Goal: Task Accomplishment & Management: Manage account settings

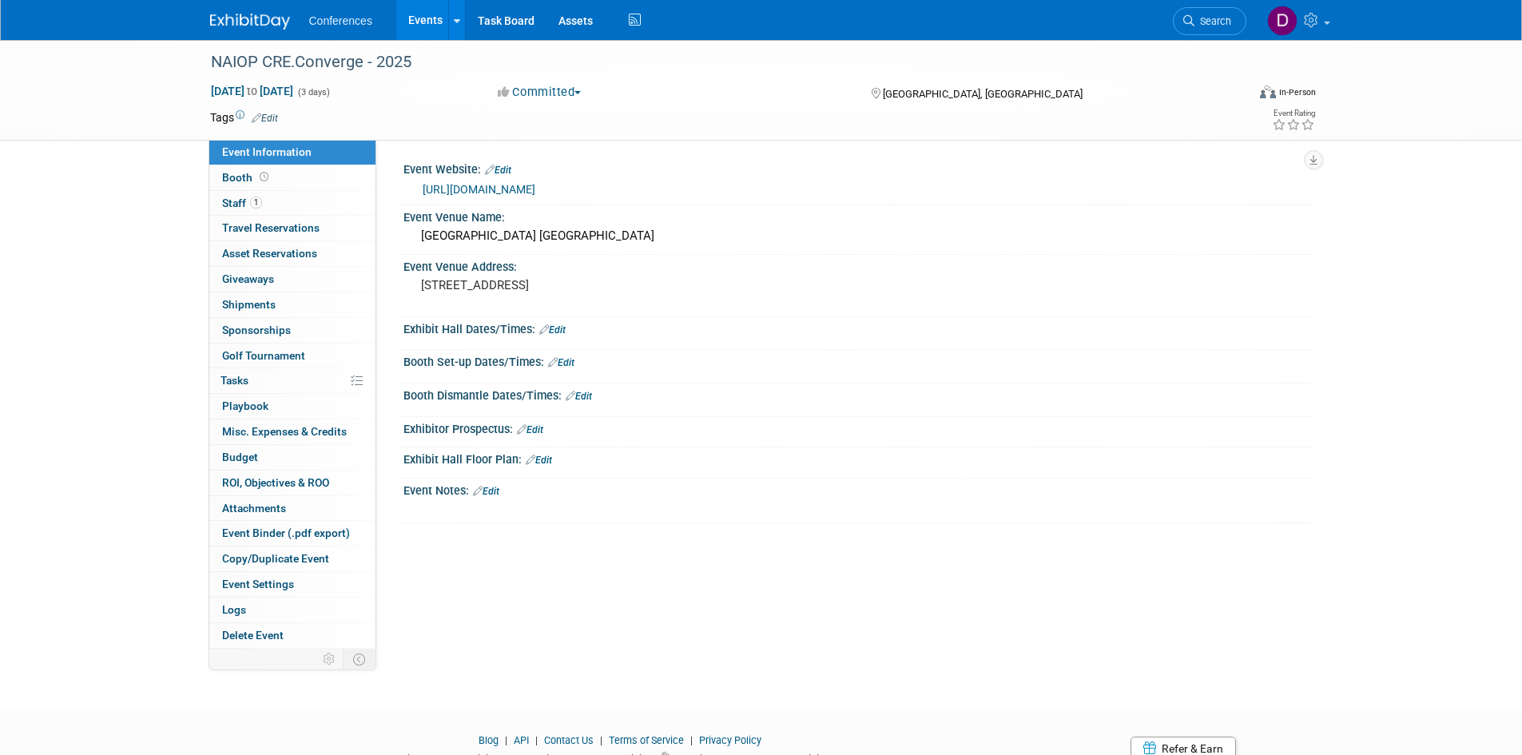
click at [535, 187] on link "[URL][DOMAIN_NAME]" at bounding box center [479, 189] width 113 height 13
click at [254, 330] on span "Sponsorships 0" at bounding box center [256, 330] width 69 height 13
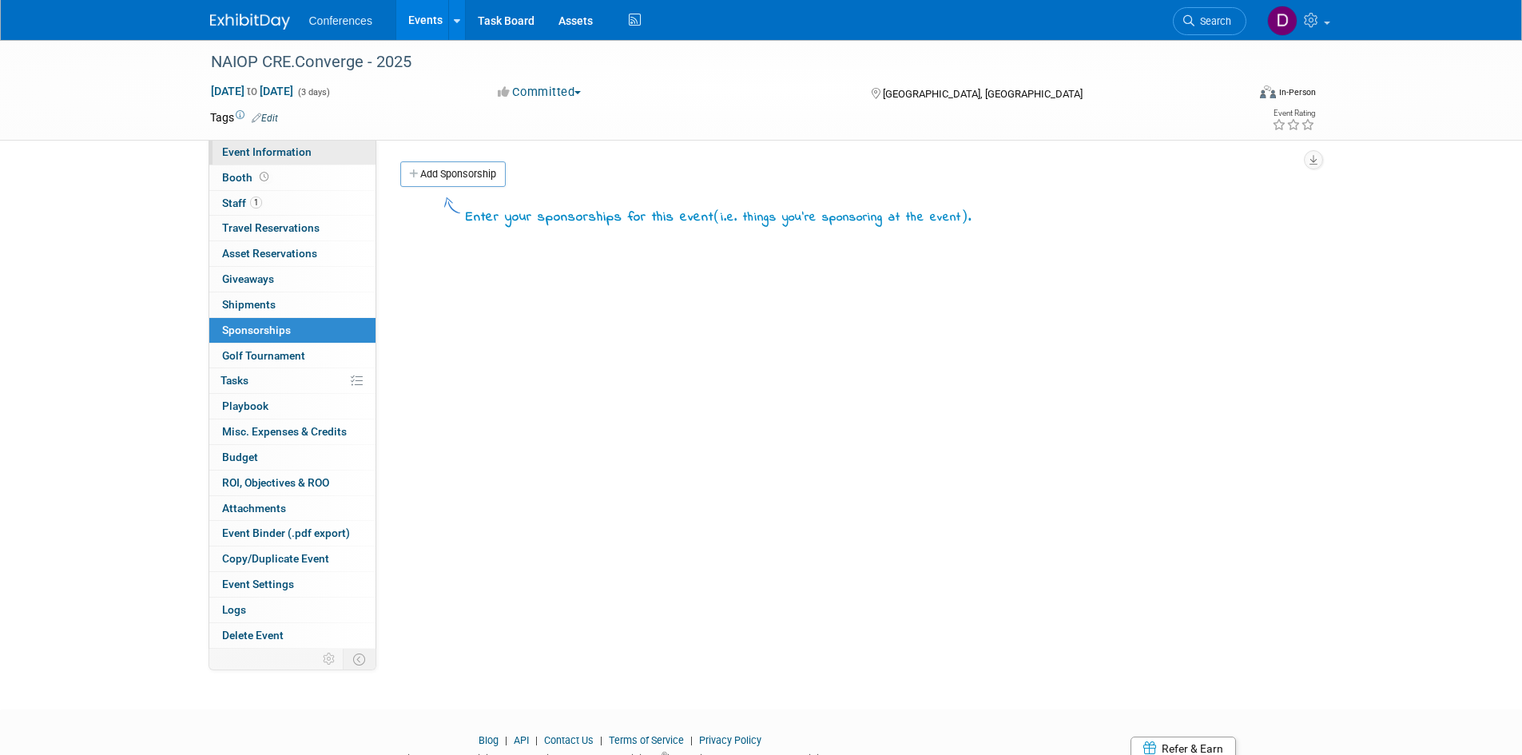
click at [272, 152] on span "Event Information" at bounding box center [266, 151] width 89 height 13
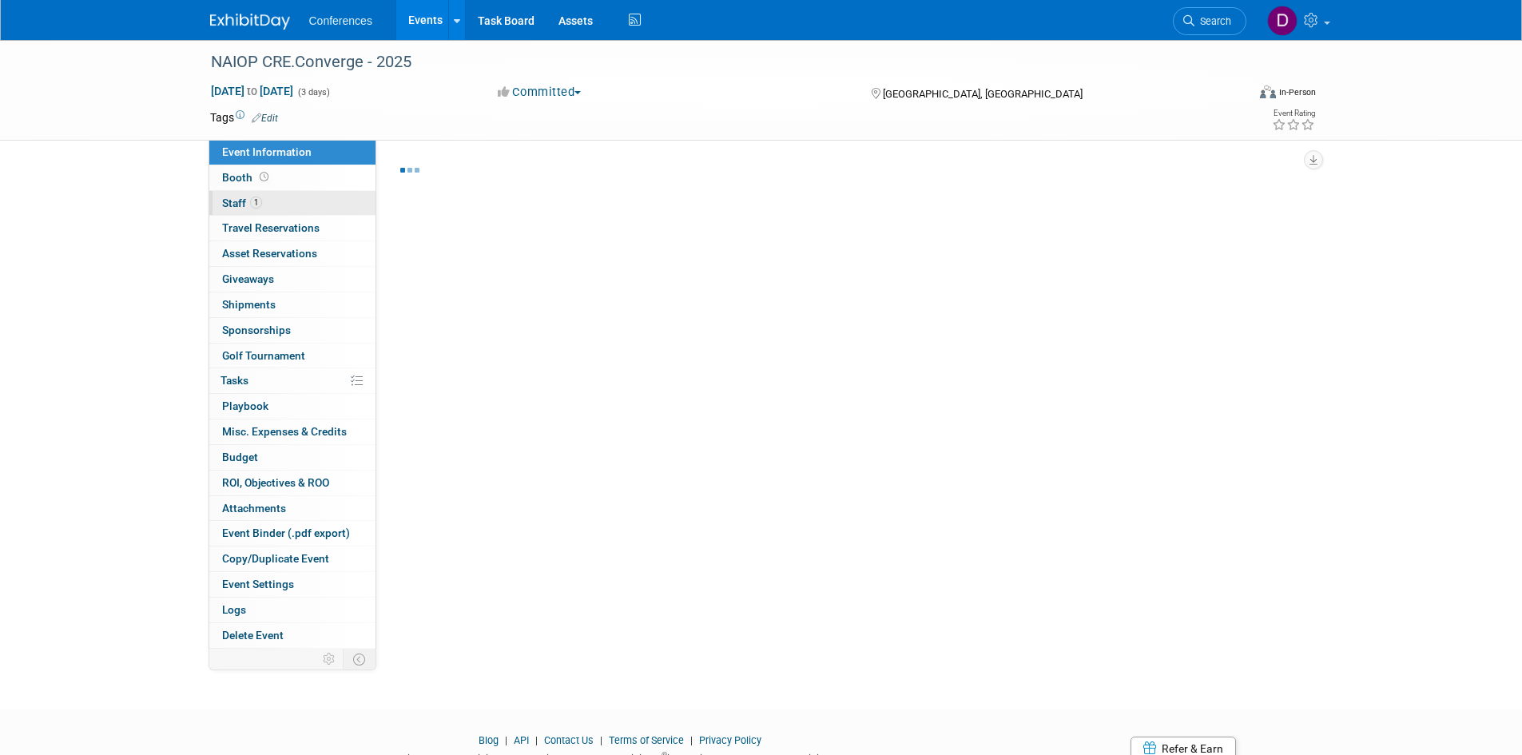
click at [229, 202] on span "Staff 1" at bounding box center [242, 203] width 40 height 13
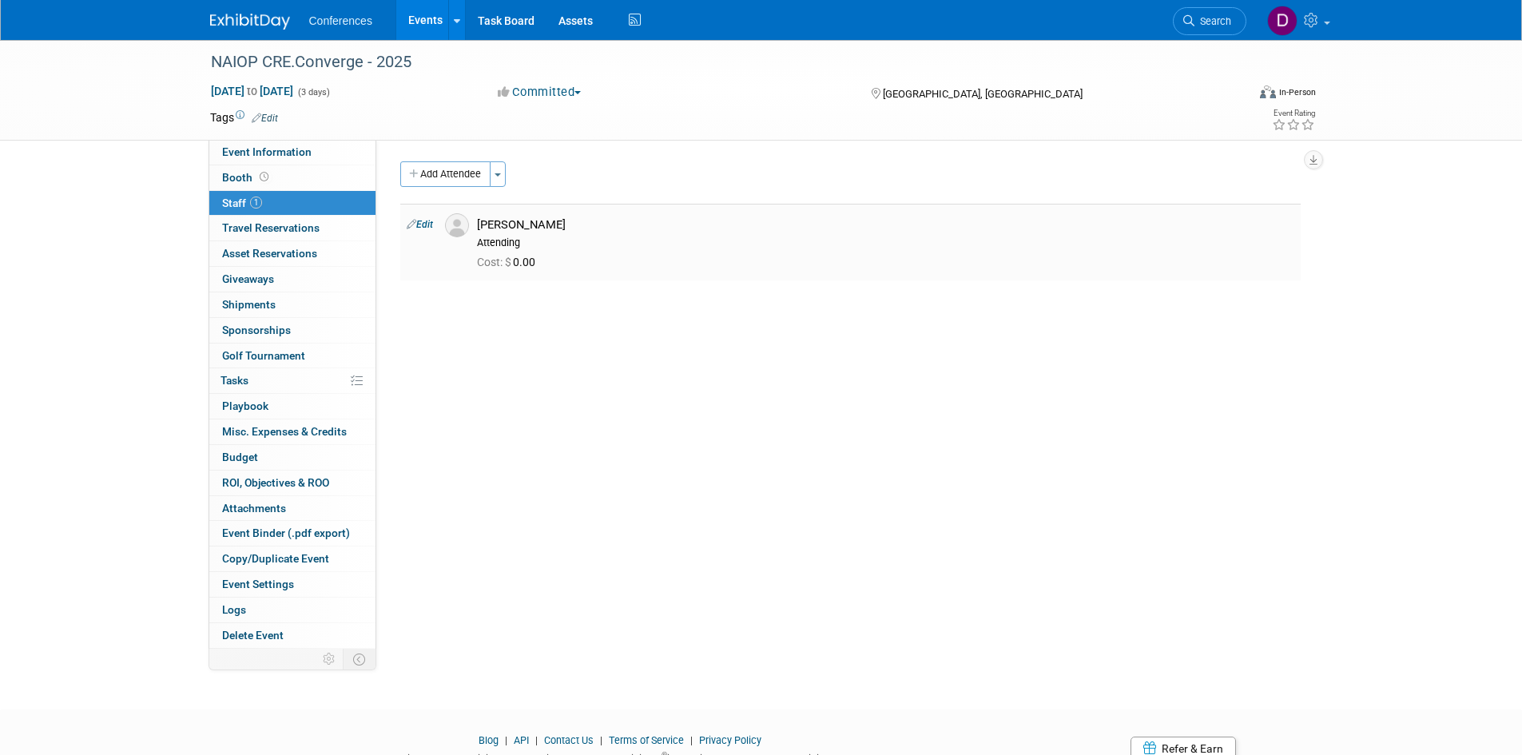
click at [427, 224] on link "Edit" at bounding box center [420, 224] width 26 height 11
select select "275d931a-fd0d-434b-b31c-483138bef210"
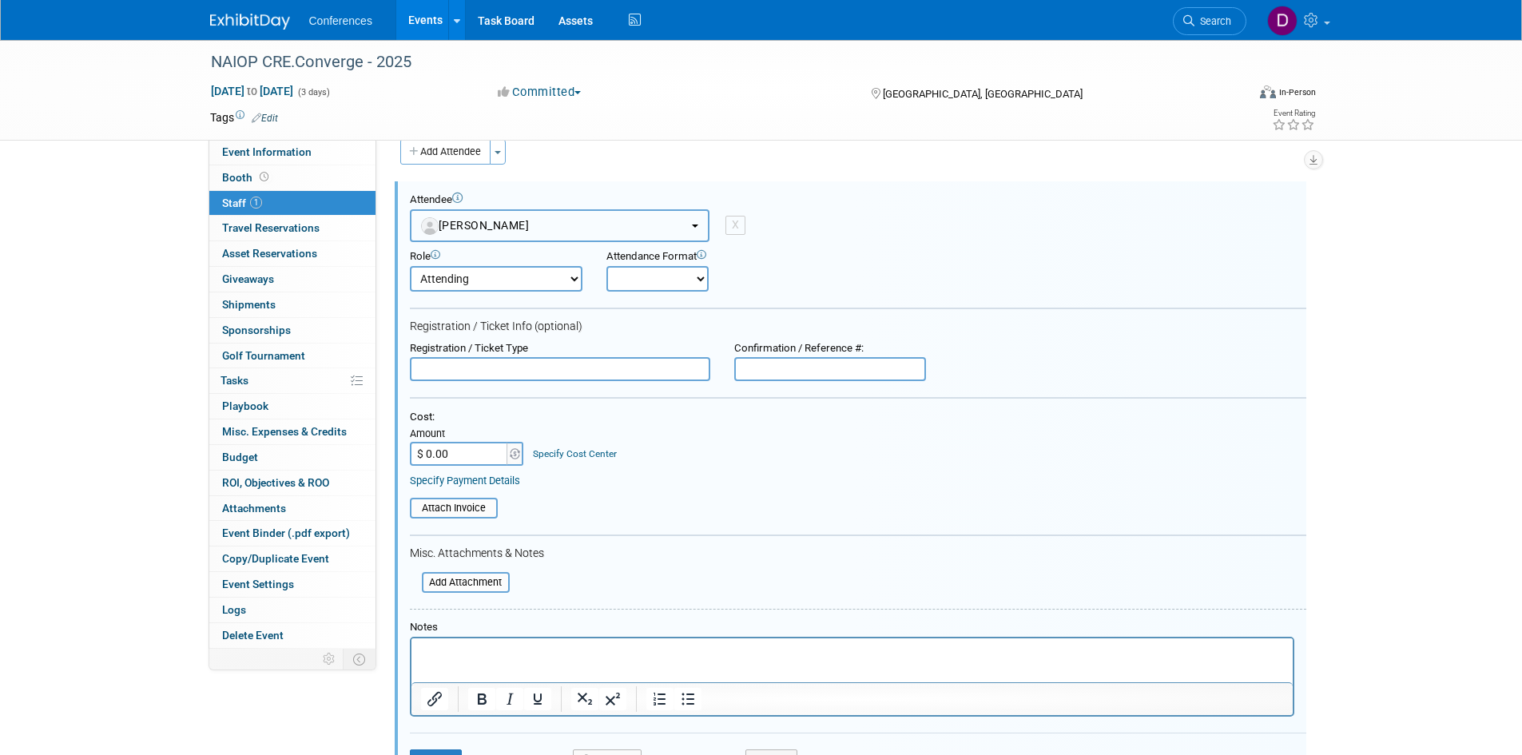
click at [455, 221] on span "[PERSON_NAME]" at bounding box center [475, 225] width 109 height 13
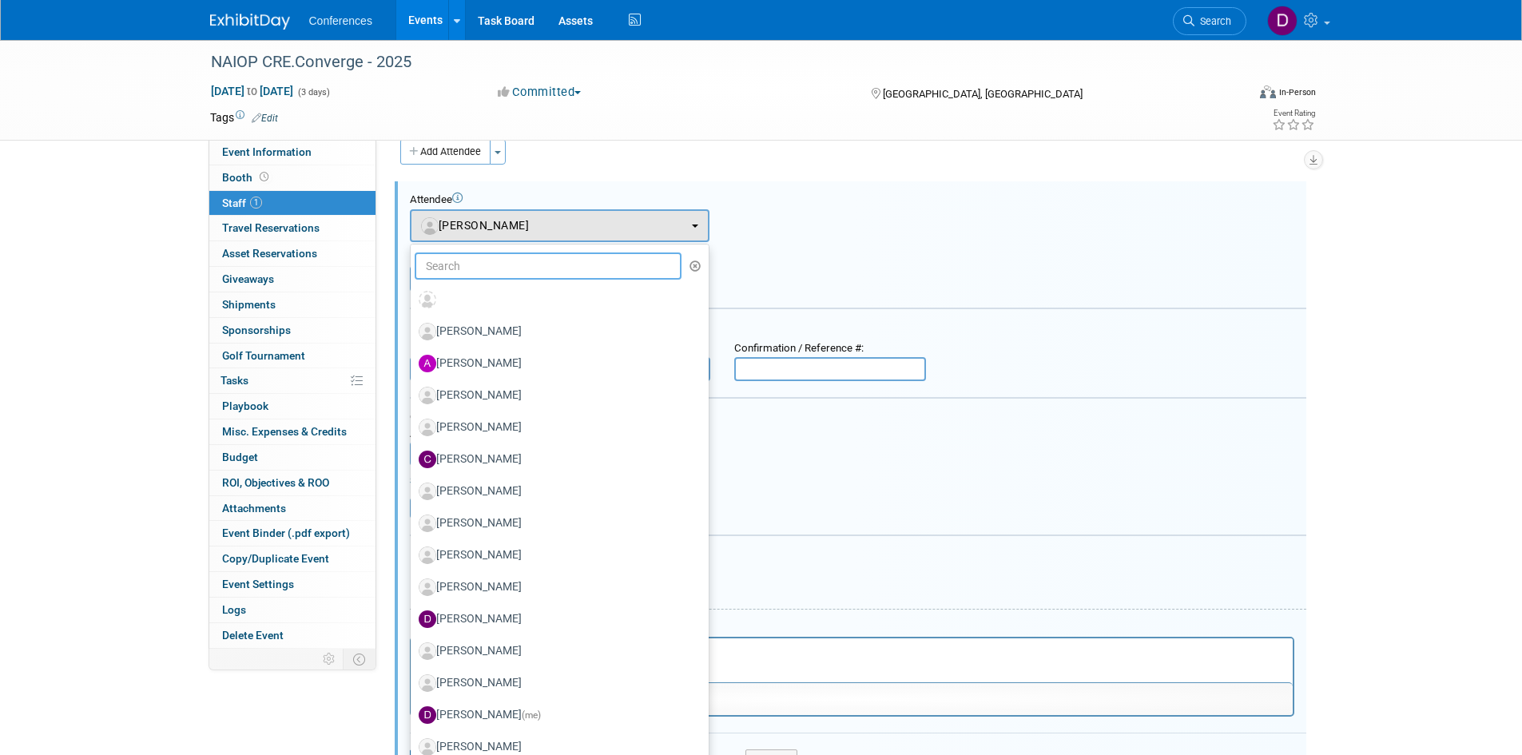
click at [467, 264] on input "text" at bounding box center [549, 265] width 268 height 27
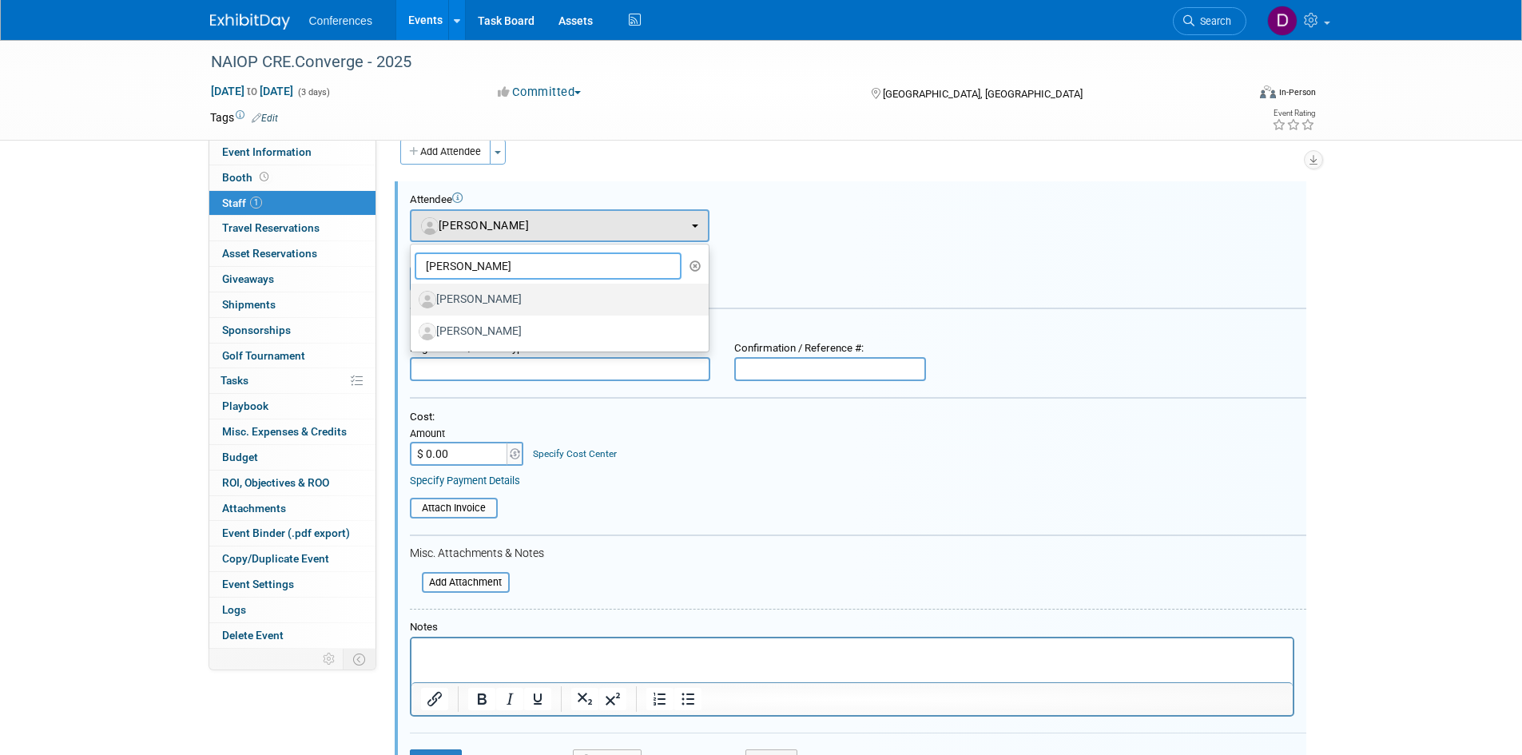
type input "[PERSON_NAME]"
click at [493, 296] on label "[PERSON_NAME]" at bounding box center [556, 300] width 274 height 26
click at [413, 296] on input "[PERSON_NAME]" at bounding box center [408, 297] width 10 height 10
select select "5ee9c1c2-cdba-45a7-b2eb-bd62e87db6c1"
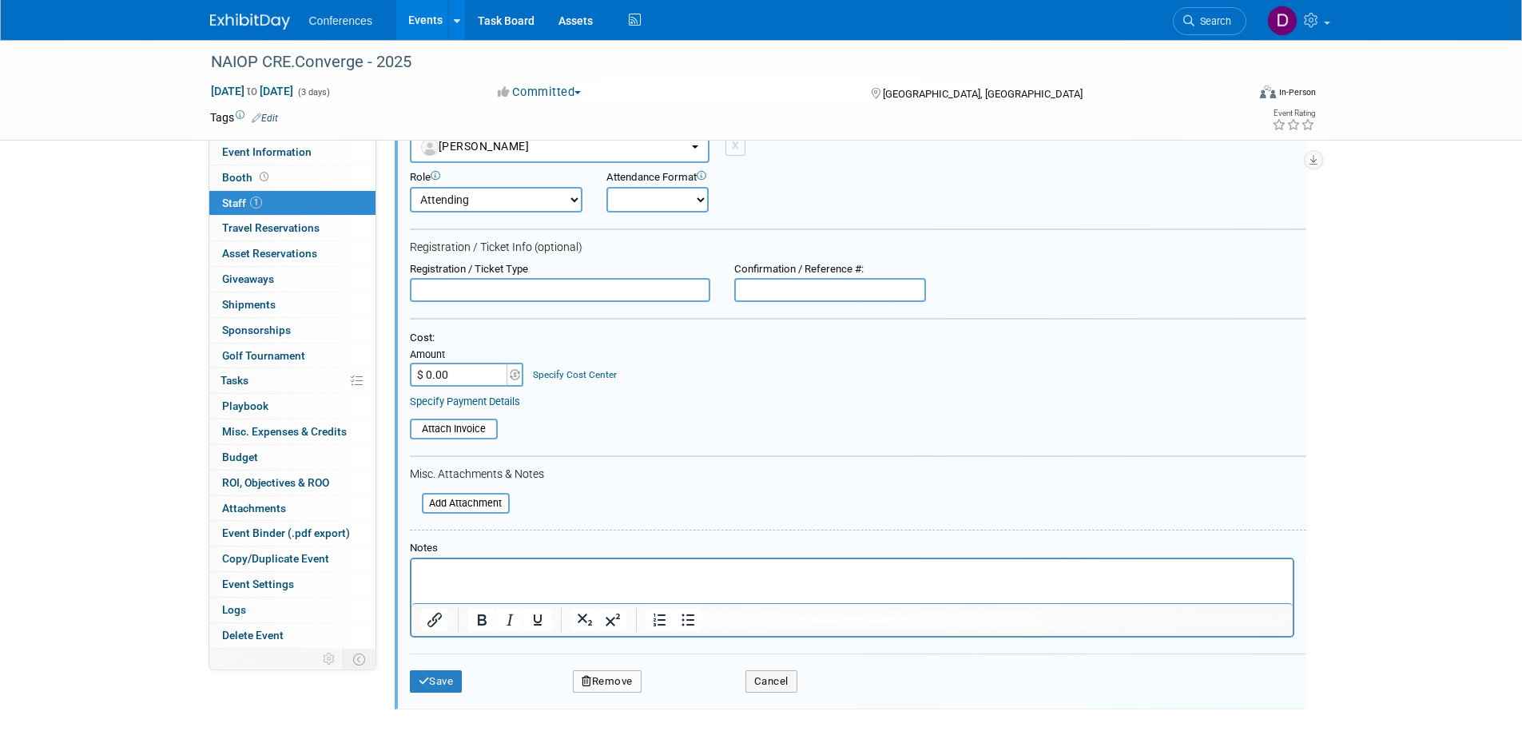
scroll to position [245, 0]
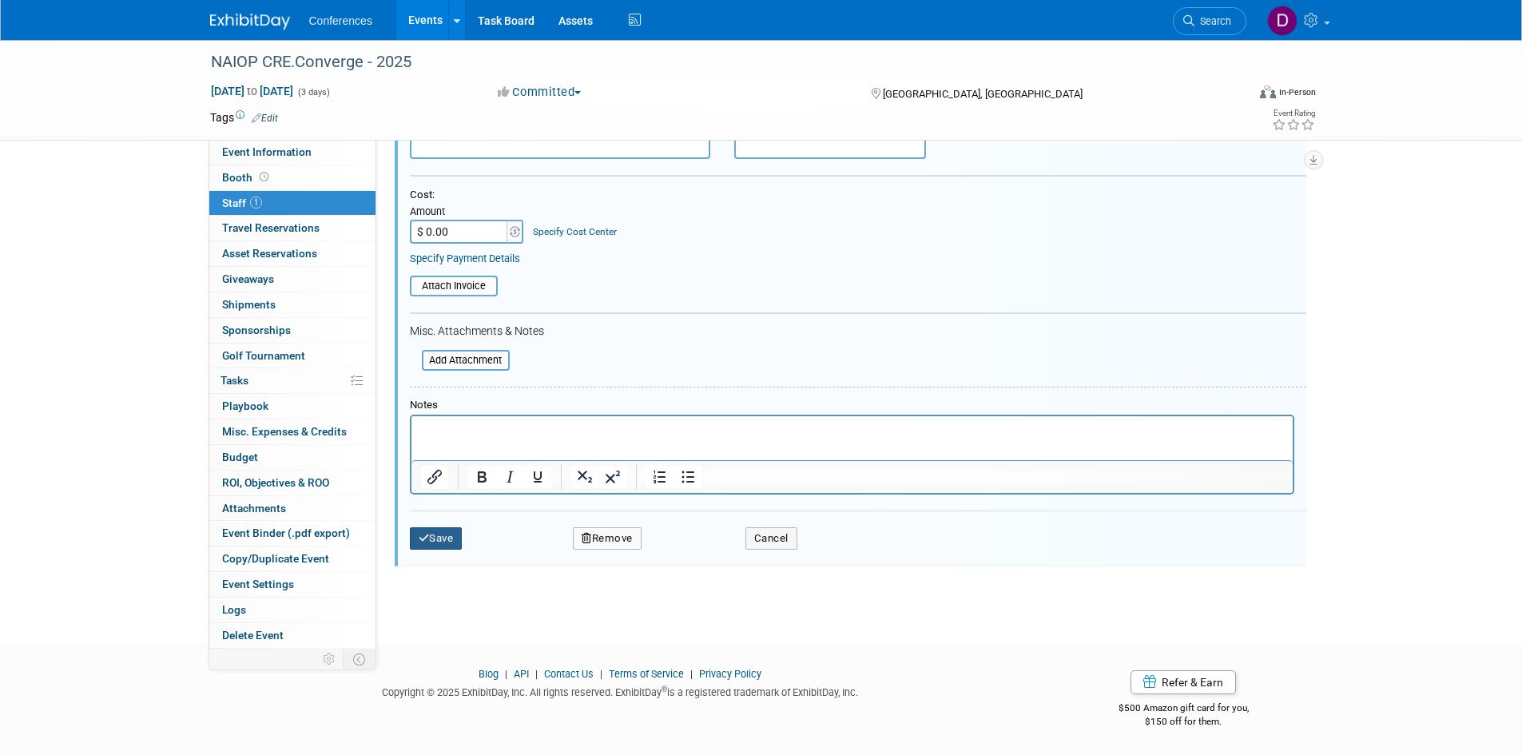
click at [447, 536] on button "Save" at bounding box center [436, 538] width 53 height 22
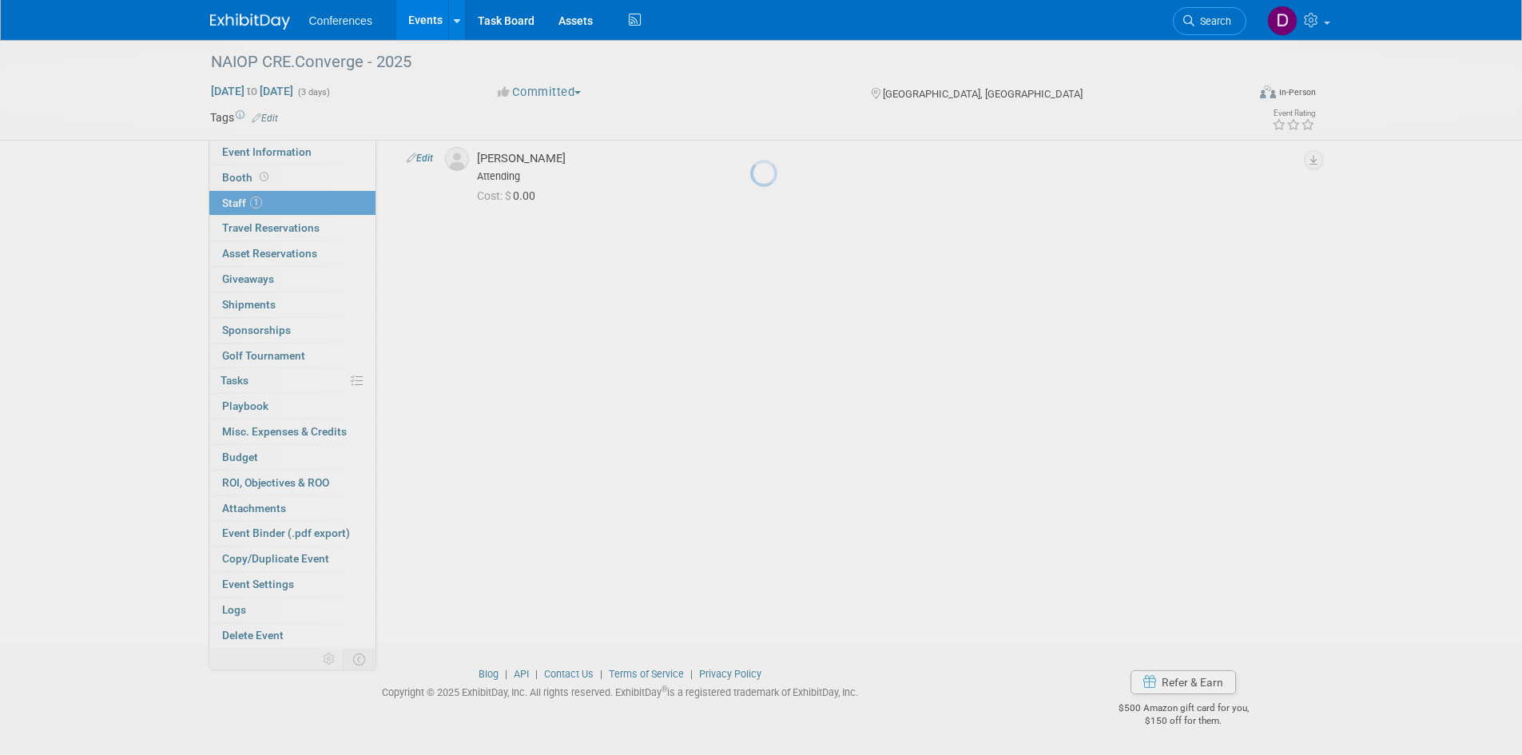
scroll to position [66, 0]
